Goal: Task Accomplishment & Management: Complete application form

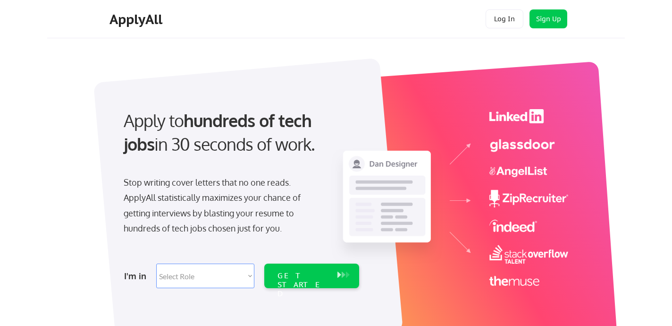
click at [248, 57] on div at bounding box center [341, 199] width 472 height 290
select select ""hr_recruiting""
click at [303, 273] on div "GET STARTED" at bounding box center [302, 284] width 50 height 27
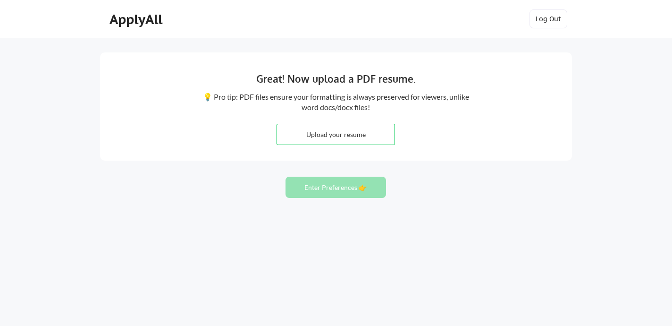
click at [312, 129] on input "file" at bounding box center [335, 134] width 117 height 20
type input "C:\fakepath\Tyler Vixie - Resume v10 HRM.pdf"
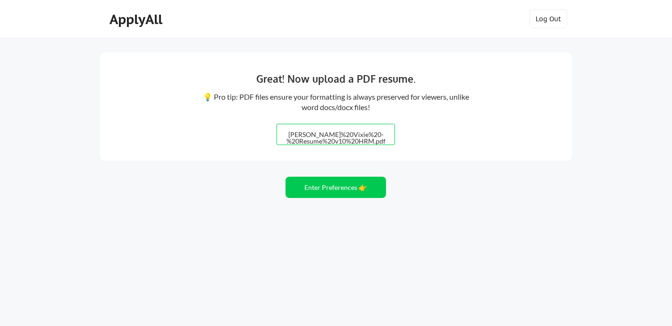
click at [321, 128] on input "file" at bounding box center [335, 134] width 117 height 20
type input "C:\fakepath\Tyler Vixie - Resume v10 HRM.pdf"
click at [344, 185] on button "Enter Preferences 👉" at bounding box center [335, 186] width 100 height 21
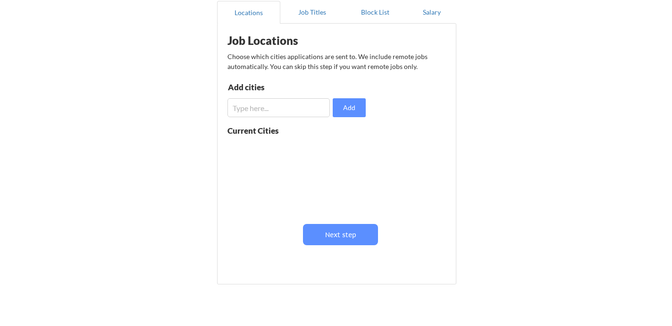
scroll to position [92, 0]
click at [279, 113] on input "input" at bounding box center [278, 107] width 102 height 19
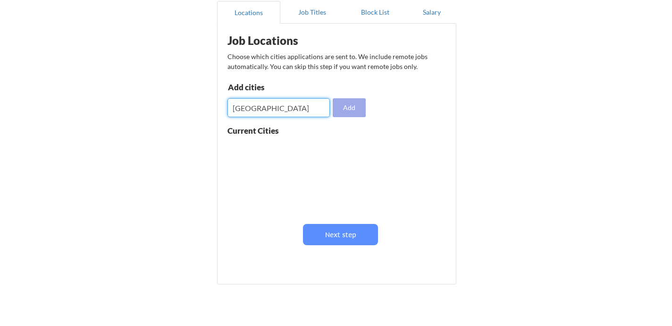
type input "[GEOGRAPHIC_DATA]"
click at [347, 106] on button "Add" at bounding box center [349, 107] width 33 height 19
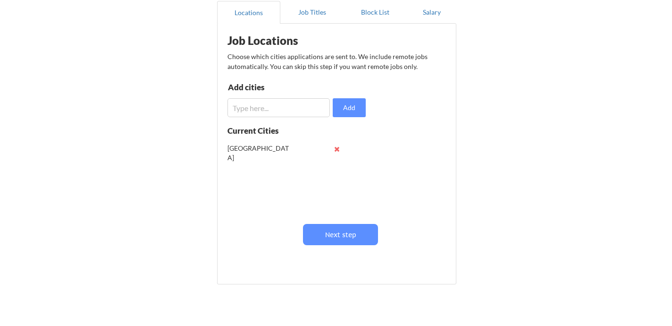
click at [274, 109] on input "input" at bounding box center [278, 107] width 102 height 19
type input "s"
click at [337, 150] on button at bounding box center [336, 148] width 7 height 7
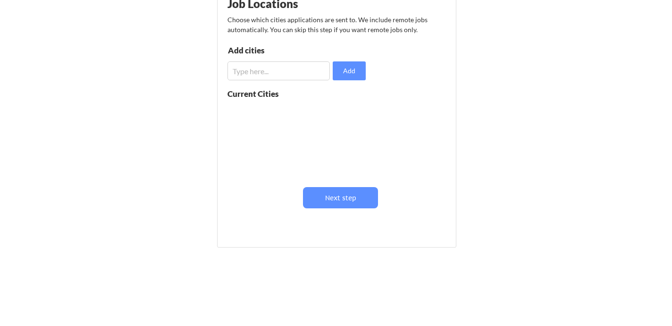
scroll to position [129, 0]
click at [251, 71] on input "input" at bounding box center [278, 70] width 102 height 19
click at [341, 73] on button "Add" at bounding box center [349, 70] width 33 height 19
click at [260, 72] on input "input" at bounding box center [278, 70] width 102 height 19
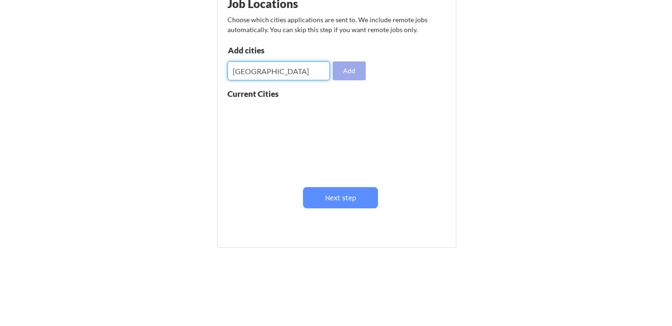
type input "seattle"
click at [341, 71] on button "Add" at bounding box center [349, 70] width 33 height 19
click at [241, 73] on input "input" at bounding box center [278, 70] width 102 height 19
type input "b"
click at [336, 109] on button at bounding box center [336, 112] width 7 height 7
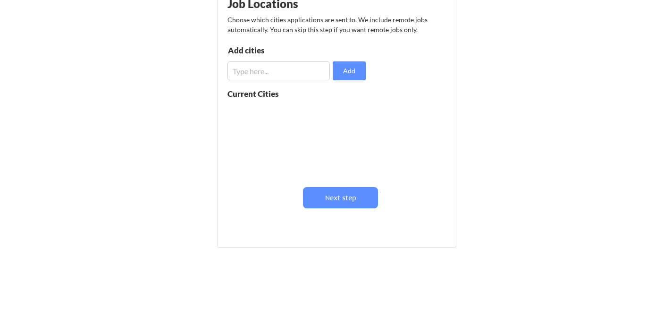
click at [279, 74] on input "input" at bounding box center [278, 70] width 102 height 19
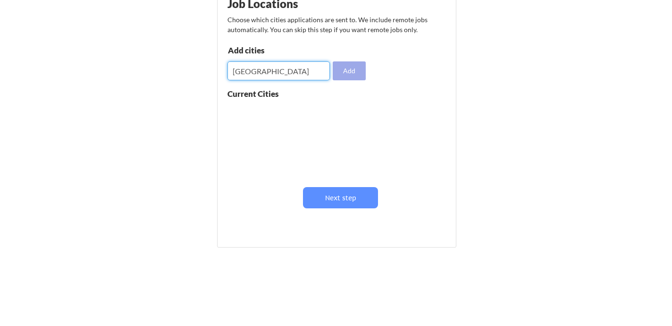
type input "Seattle"
click at [355, 73] on button "Add" at bounding box center [349, 70] width 33 height 19
click at [249, 71] on input "input" at bounding box center [278, 70] width 102 height 19
type input "Bellevue"
click at [346, 68] on button "Add" at bounding box center [349, 70] width 33 height 19
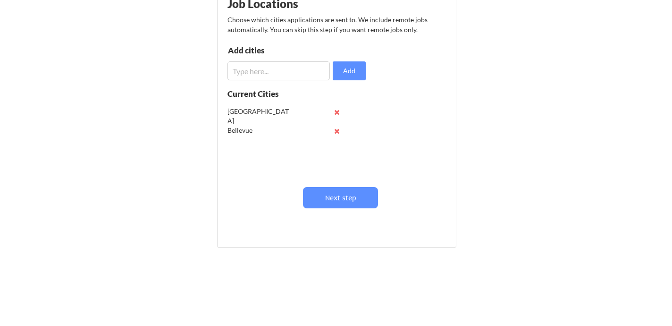
click at [282, 69] on input "input" at bounding box center [278, 70] width 102 height 19
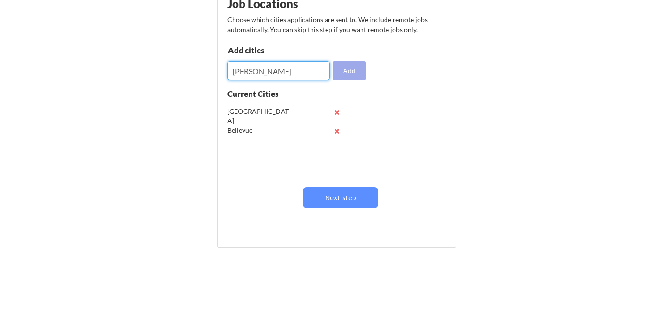
type input "Redmond"
click at [337, 69] on button "Add" at bounding box center [349, 70] width 33 height 19
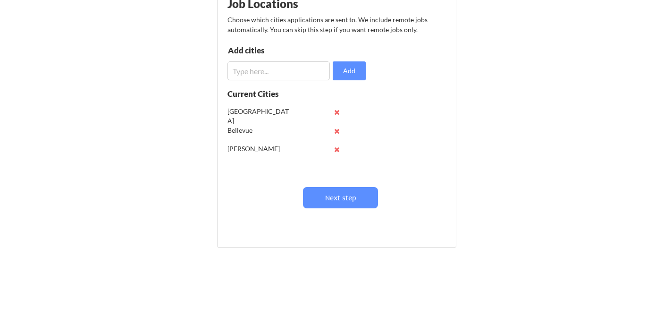
click at [288, 67] on input "input" at bounding box center [278, 70] width 102 height 19
type input "Issaquah"
click at [344, 70] on button "Add" at bounding box center [349, 70] width 33 height 19
click at [254, 73] on input "input" at bounding box center [278, 70] width 102 height 19
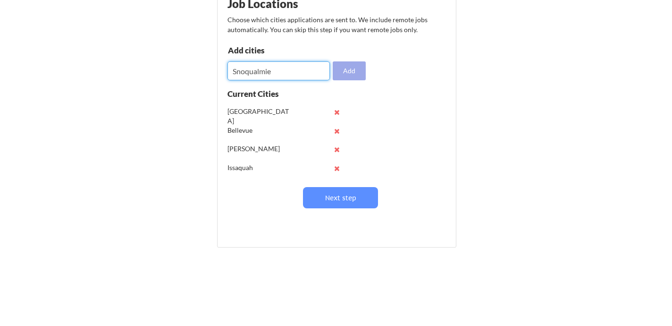
type input "Snoqualmie"
click at [353, 68] on button "Add" at bounding box center [349, 70] width 33 height 19
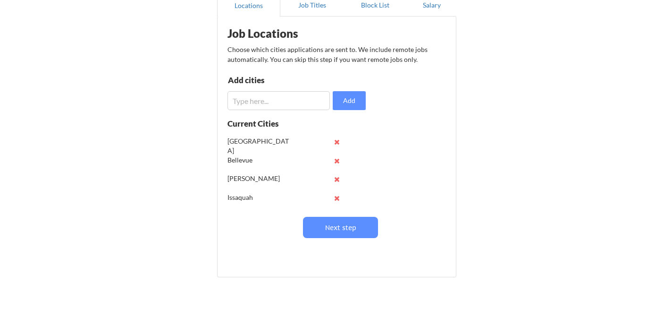
scroll to position [97, 0]
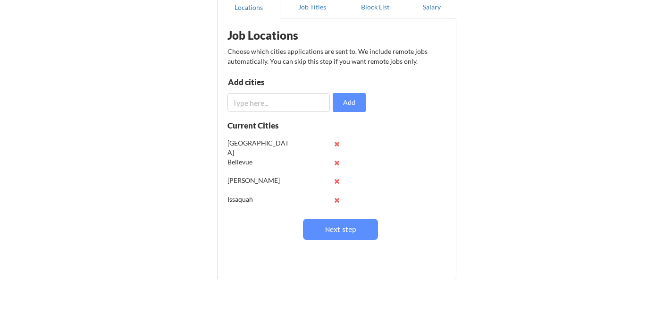
click at [276, 99] on input "input" at bounding box center [278, 102] width 102 height 19
type input "Snoqualmie"
click at [348, 102] on button "Add" at bounding box center [349, 102] width 33 height 19
click at [341, 229] on button "Next step" at bounding box center [340, 228] width 75 height 21
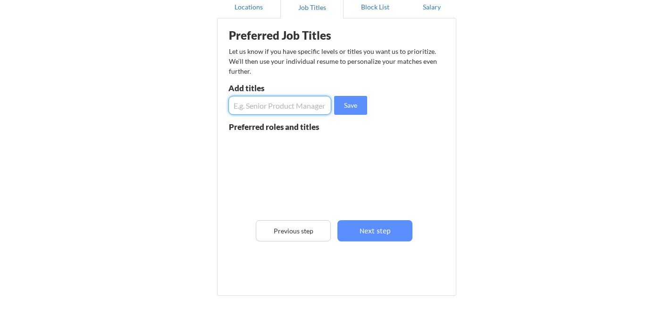
click at [276, 106] on input "input" at bounding box center [279, 105] width 103 height 19
drag, startPoint x: 268, startPoint y: 105, endPoint x: 143, endPoint y: 81, distance: 126.9
click at [143, 81] on div "Almost there! Locations Job Titles Block List Salary Preferred Job Titles Let u…" at bounding box center [336, 142] width 672 height 479
type input "Human Resources Business Partner"
click at [351, 107] on button "Save" at bounding box center [350, 105] width 33 height 19
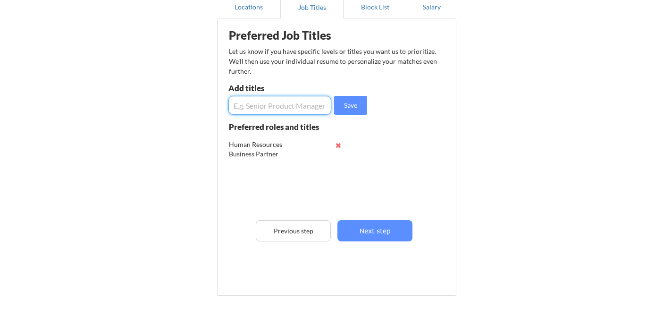
click at [279, 106] on input "input" at bounding box center [279, 105] width 103 height 19
paste input "Human Resources"
type input "Human Resources Manager"
click at [345, 109] on button "Save" at bounding box center [350, 105] width 33 height 19
click at [268, 102] on input "input" at bounding box center [279, 105] width 103 height 19
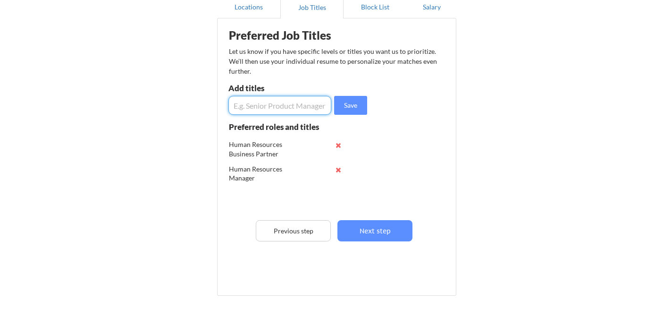
paste input "Human Resources"
type input "Human Resources Generalist"
click at [363, 106] on button "Save" at bounding box center [350, 105] width 33 height 19
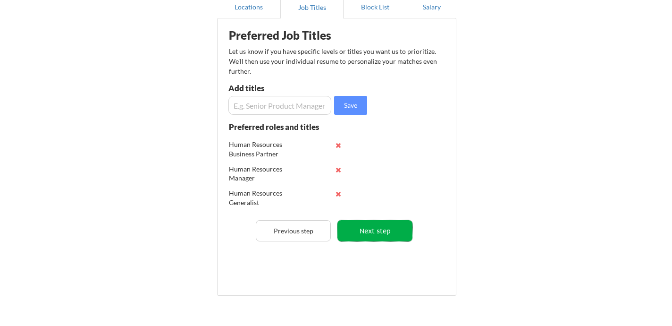
click at [390, 227] on button "Next step" at bounding box center [374, 230] width 75 height 21
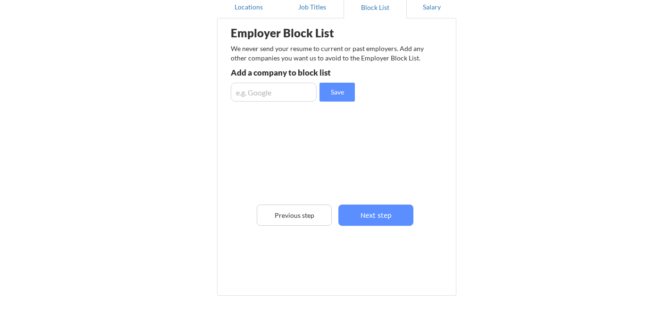
click at [276, 99] on input "input" at bounding box center [274, 92] width 86 height 19
type input "AT&T"
click at [342, 98] on button "Save" at bounding box center [336, 92] width 35 height 19
click at [255, 93] on input "input" at bounding box center [274, 92] width 86 height 19
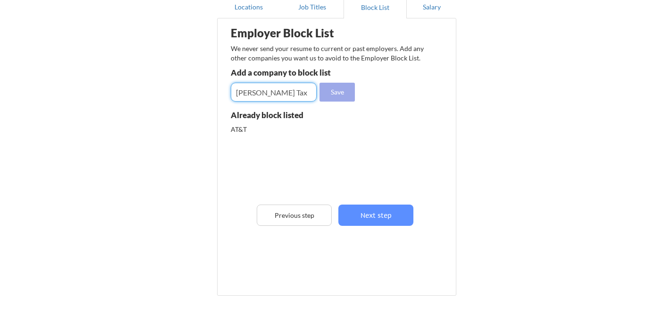
type input "Andersen Tax"
click at [336, 93] on button "Save" at bounding box center [336, 92] width 35 height 19
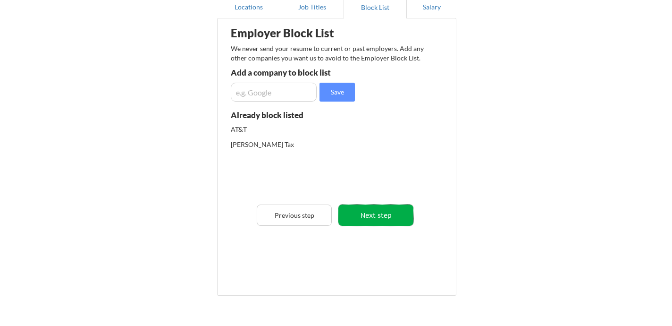
click at [376, 215] on button "Next step" at bounding box center [375, 214] width 75 height 21
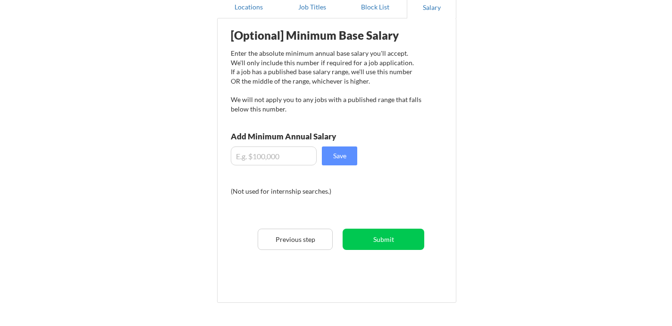
click at [254, 156] on input "input" at bounding box center [274, 155] width 86 height 19
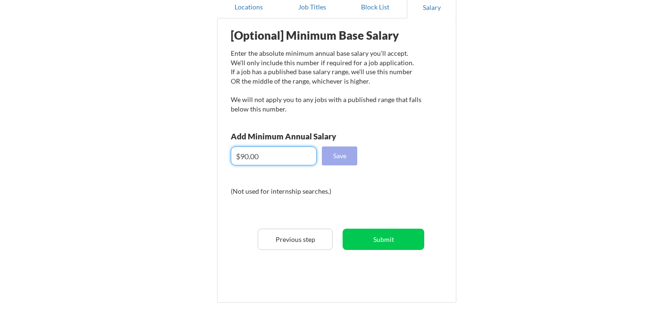
click at [342, 154] on button "Save" at bounding box center [339, 155] width 35 height 19
drag, startPoint x: 268, startPoint y: 155, endPoint x: 249, endPoint y: 159, distance: 19.5
click at [249, 159] on input "input" at bounding box center [274, 155] width 86 height 19
type input "$0"
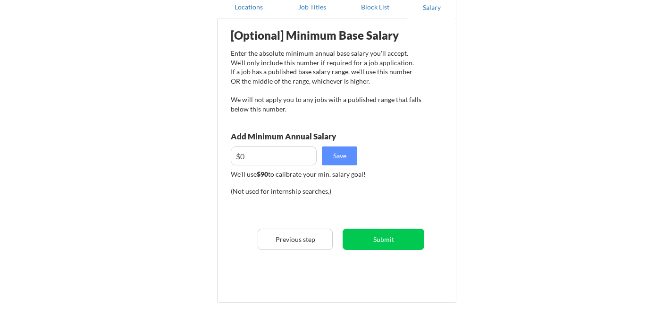
click at [253, 154] on input "input" at bounding box center [274, 155] width 86 height 19
type input "$43"
click at [344, 161] on button "Save" at bounding box center [339, 155] width 35 height 19
click at [401, 244] on button "Submit" at bounding box center [384, 238] width 82 height 21
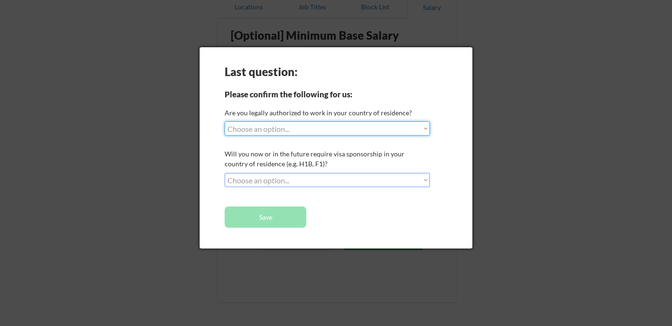
select select ""yes__i_am_a_us_citizen""
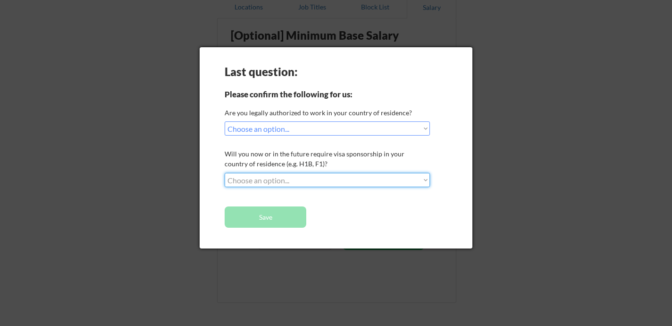
select select ""no__i_will_not_need_sponsorship""
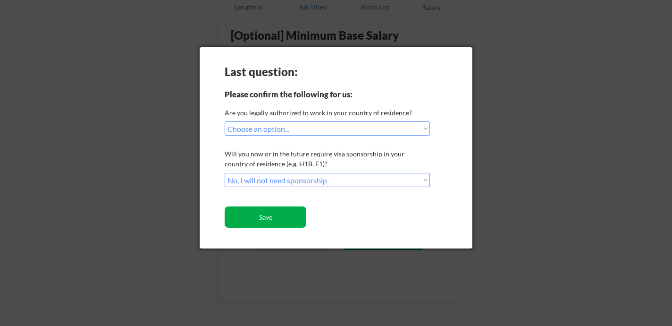
click at [274, 221] on button "Save" at bounding box center [266, 216] width 82 height 21
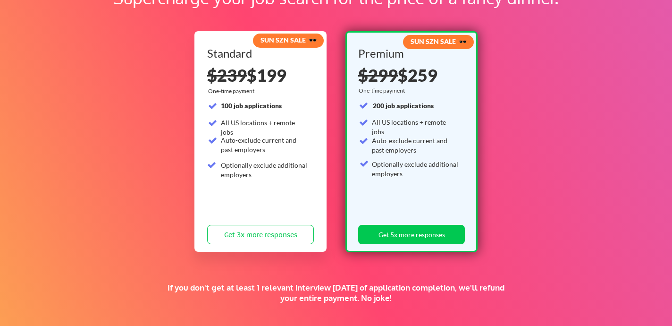
scroll to position [30, 0]
